Goal: Understand process/instructions: Learn how to perform a task or action

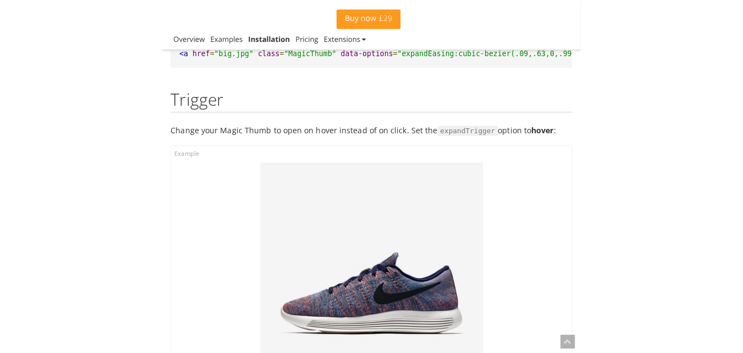
scroll to position [2141, 0]
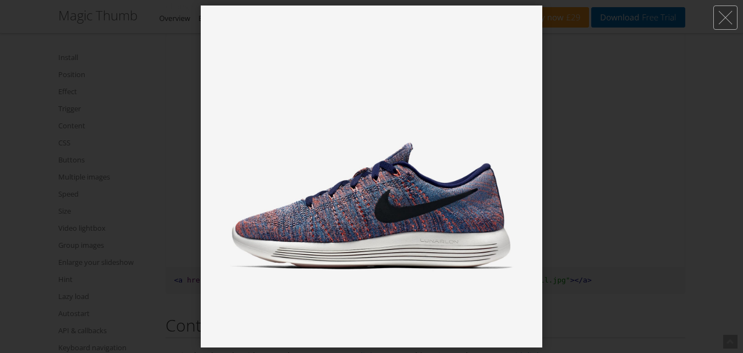
scroll to position [2059, 0]
click at [171, 152] on div at bounding box center [371, 176] width 743 height 353
click at [172, 203] on div at bounding box center [371, 176] width 743 height 353
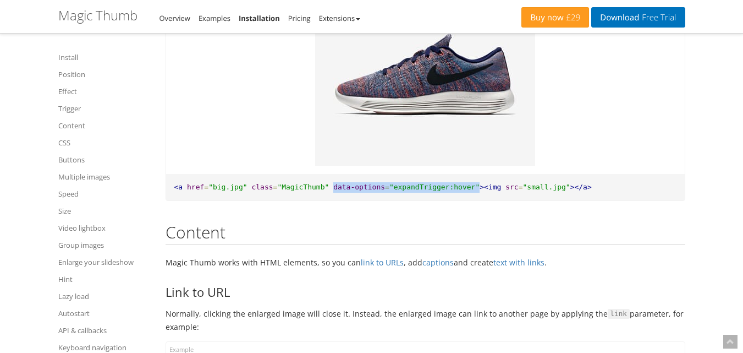
drag, startPoint x: 319, startPoint y: 173, endPoint x: 452, endPoint y: 176, distance: 132.6
click at [452, 176] on pre "<a href = "big.jpg" class = "MagicThumb" data-options = "expandTrigger:hover" >…" at bounding box center [425, 187] width 519 height 27
click at [401, 184] on pre "<a href = "big.jpg" class = "MagicThumb" data-options = "expandTrigger:hover" >…" at bounding box center [425, 187] width 519 height 27
drag, startPoint x: 319, startPoint y: 173, endPoint x: 452, endPoint y: 176, distance: 132.6
click at [452, 176] on pre "<a href = "big.jpg" class = "MagicThumb" data-options = "expandTrigger:hover" >…" at bounding box center [425, 187] width 519 height 27
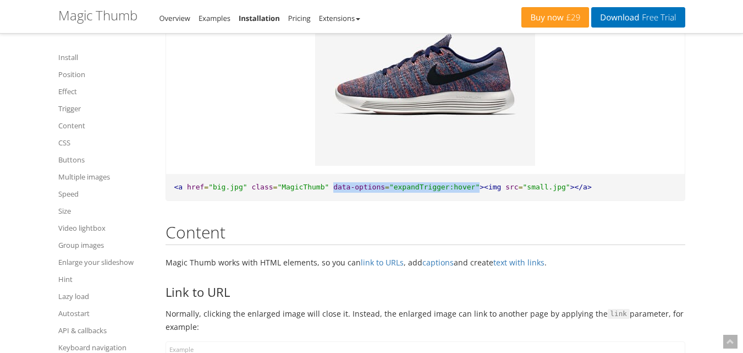
copy pre "data-options = "expandTrigger:hover""
